Goal: Transaction & Acquisition: Purchase product/service

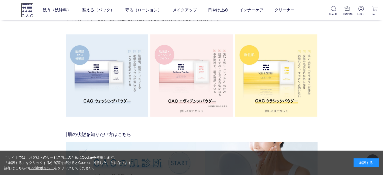
click at [25, 7] on img at bounding box center [27, 10] width 13 height 14
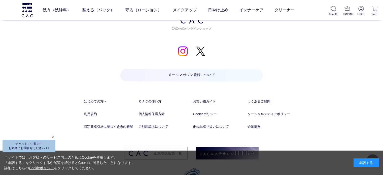
scroll to position [2510, 0]
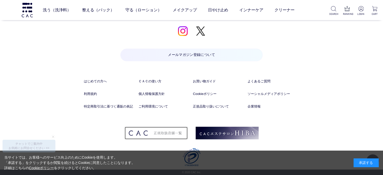
click at [170, 135] on img at bounding box center [156, 133] width 63 height 13
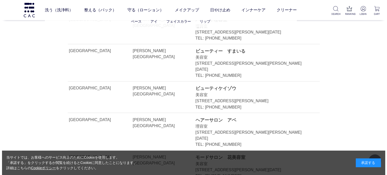
scroll to position [806, 0]
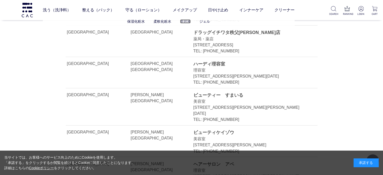
click at [185, 22] on link "美容液" at bounding box center [185, 21] width 11 height 4
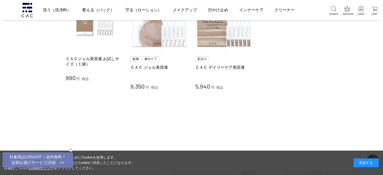
scroll to position [59, 0]
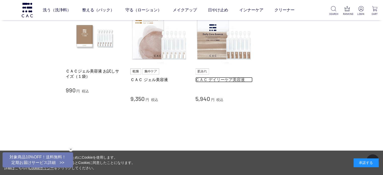
click at [220, 79] on link "ＣＡＣ デイリーケア美容液" at bounding box center [224, 79] width 57 height 5
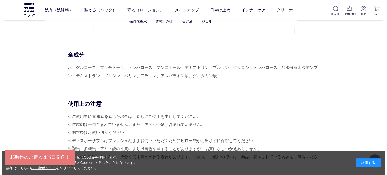
scroll to position [2218, 0]
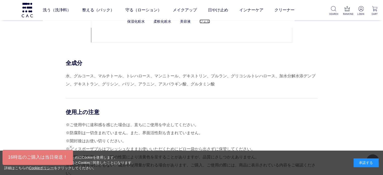
click at [207, 22] on link "ジェル" at bounding box center [205, 21] width 11 height 4
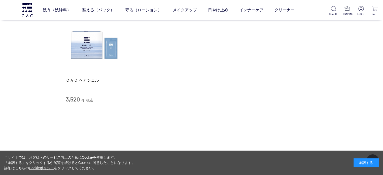
scroll to position [50, 0]
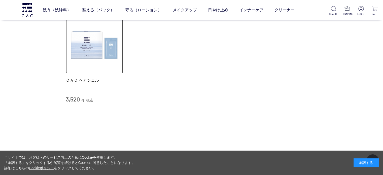
click at [106, 55] on img at bounding box center [94, 44] width 57 height 57
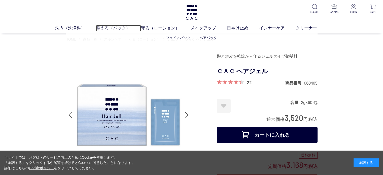
click at [115, 26] on link "整える（パック）" at bounding box center [118, 28] width 45 height 7
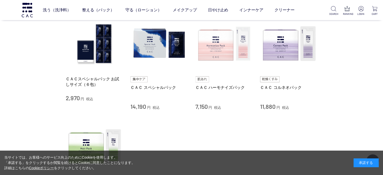
scroll to position [126, 0]
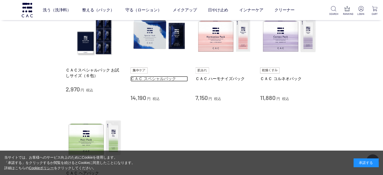
click at [148, 77] on link "ＣＡＣ スペシャルパック" at bounding box center [159, 78] width 57 height 5
